Goal: Navigation & Orientation: Find specific page/section

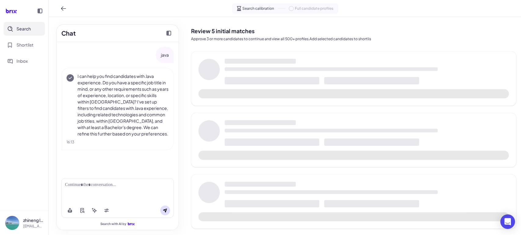
click at [482, 31] on h2 "Review 5 initial matches" at bounding box center [353, 31] width 325 height 8
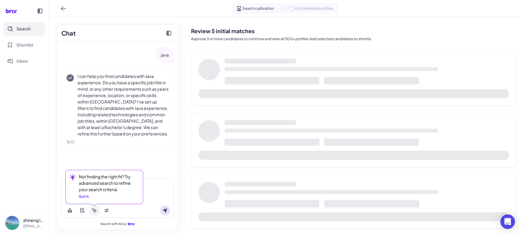
click at [91, 212] on button at bounding box center [94, 211] width 10 height 10
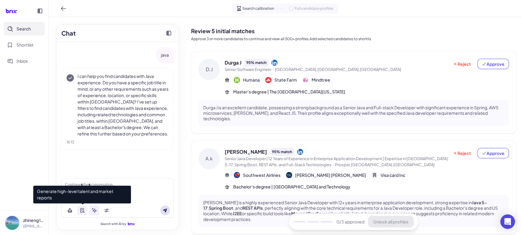
click at [81, 210] on icon at bounding box center [82, 210] width 4 height 5
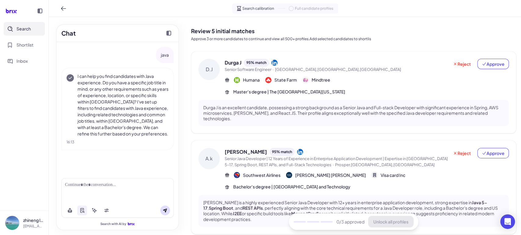
click at [151, 188] on div at bounding box center [117, 185] width 105 height 6
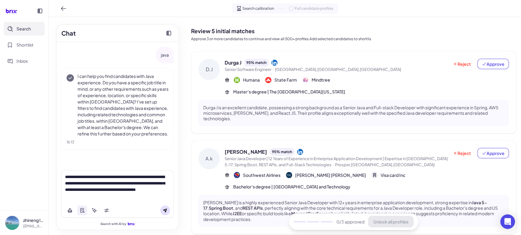
click at [166, 210] on icon at bounding box center [165, 211] width 4 height 4
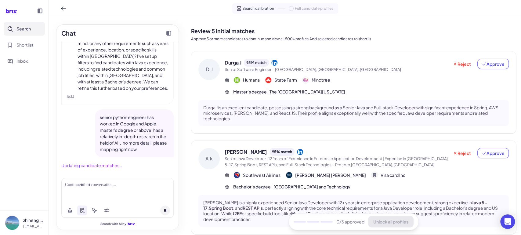
scroll to position [127, 0]
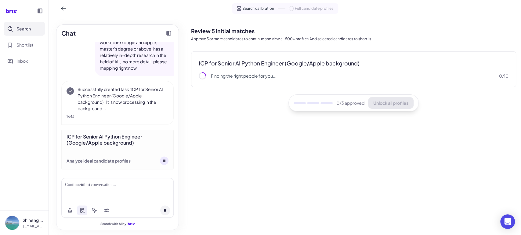
click at [29, 30] on span "Search" at bounding box center [23, 29] width 14 height 6
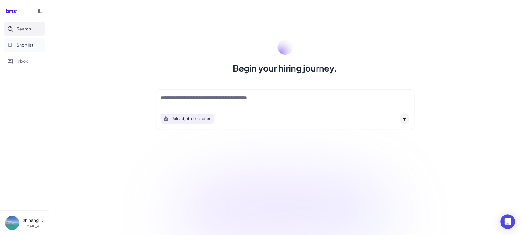
click at [33, 49] on button "Shortlist" at bounding box center [24, 45] width 41 height 14
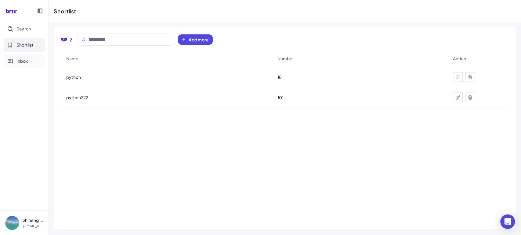
click at [27, 60] on span "Inbox" at bounding box center [21, 61] width 11 height 6
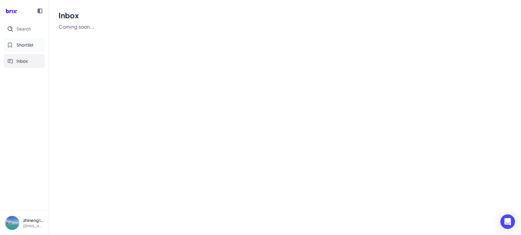
click at [26, 49] on button "Shortlist" at bounding box center [24, 45] width 41 height 14
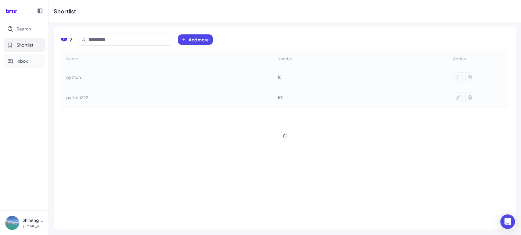
click at [27, 58] on span "Inbox" at bounding box center [21, 61] width 11 height 6
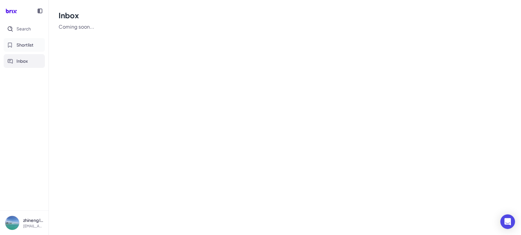
click at [25, 42] on span "Shortlist" at bounding box center [24, 45] width 17 height 6
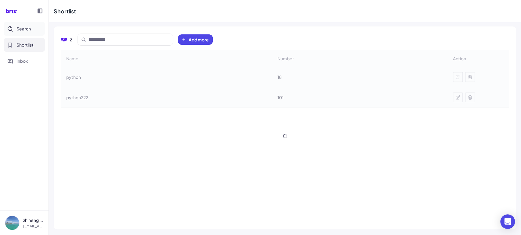
click at [23, 29] on span "Search" at bounding box center [23, 29] width 14 height 6
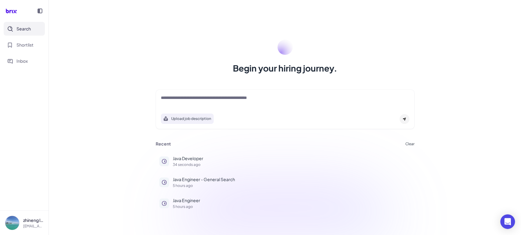
click at [31, 226] on p "[EMAIL_ADDRESS][DOMAIN_NAME]" at bounding box center [33, 226] width 20 height 5
click at [34, 199] on div "root" at bounding box center [33, 198] width 13 height 8
click at [6, 186] on nav "Search Shortlist Inbox" at bounding box center [24, 116] width 48 height 189
drag, startPoint x: 488, startPoint y: 53, endPoint x: 317, endPoint y: 122, distance: 184.5
click at [488, 53] on div "Begin your hiring journey. Upload job description Job Titles Location Years of …" at bounding box center [285, 117] width 472 height 235
